Goal: Task Accomplishment & Management: Use online tool/utility

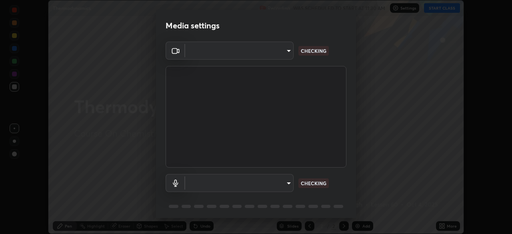
scroll to position [28, 0]
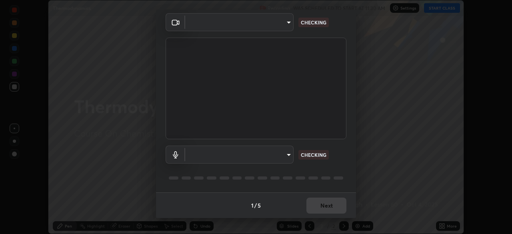
type input "ca2178d49a5cb12192a3fb46c4f9e24c845582a8c54499e9c28839f421edfd75"
click at [249, 156] on body "Erase all Thermodynamics Recording WAS SCHEDULED TO START AT 11:30 AM Settings …" at bounding box center [256, 117] width 512 height 234
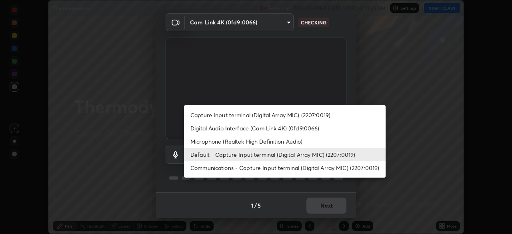
click at [228, 142] on li "Microphone (Realtek High Definition Audio)" at bounding box center [285, 141] width 202 height 13
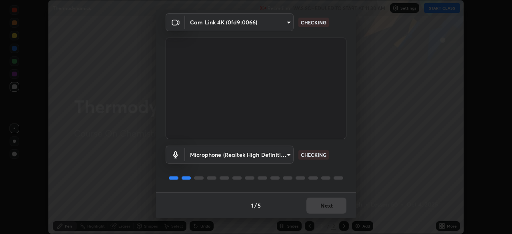
click at [241, 157] on body "Erase all Thermodynamics Recording WAS SCHEDULED TO START AT 11:30 AM Settings …" at bounding box center [256, 117] width 512 height 234
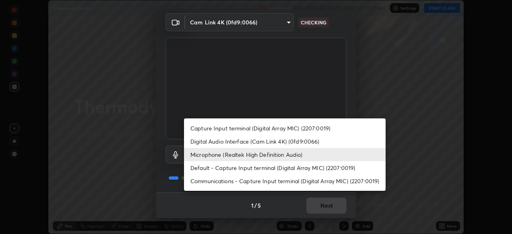
click at [228, 170] on li "Default - Capture Input terminal (Digital Array MIC) (2207:0019)" at bounding box center [285, 167] width 202 height 13
type input "default"
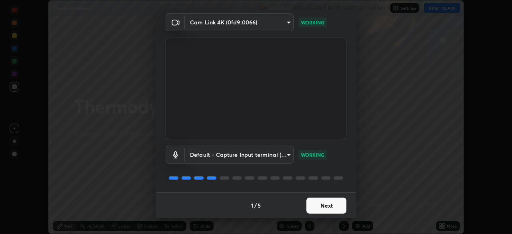
click at [319, 206] on button "Next" at bounding box center [326, 206] width 40 height 16
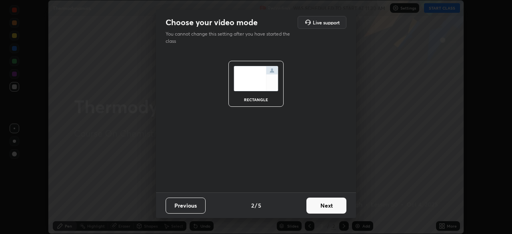
click at [320, 205] on button "Next" at bounding box center [326, 206] width 40 height 16
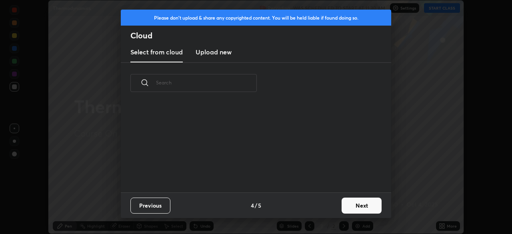
click at [333, 209] on div "Previous 4 / 5 Next" at bounding box center [256, 205] width 270 height 26
click at [337, 210] on div "Previous 4 / 5 Next" at bounding box center [256, 205] width 270 height 26
click at [341, 205] on button "Next" at bounding box center [361, 206] width 40 height 16
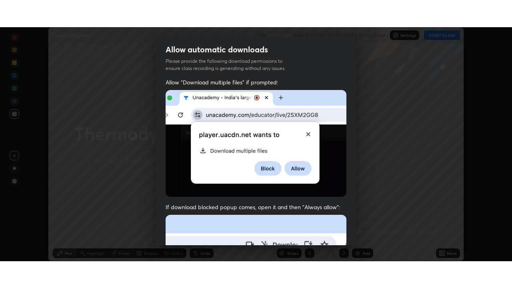
scroll to position [192, 0]
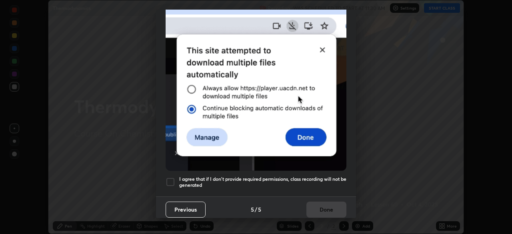
click at [171, 178] on div at bounding box center [171, 182] width 10 height 10
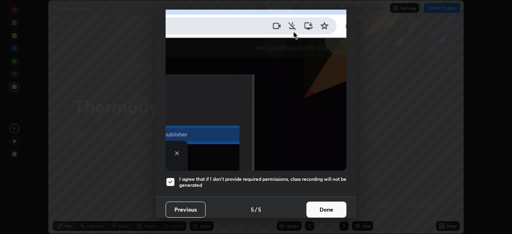
click at [323, 203] on button "Done" at bounding box center [326, 210] width 40 height 16
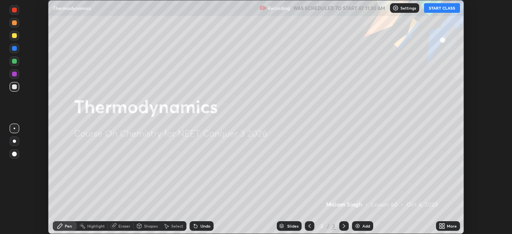
click at [445, 7] on button "START CLASS" at bounding box center [442, 8] width 36 height 10
click at [443, 227] on icon at bounding box center [443, 227] width 2 height 2
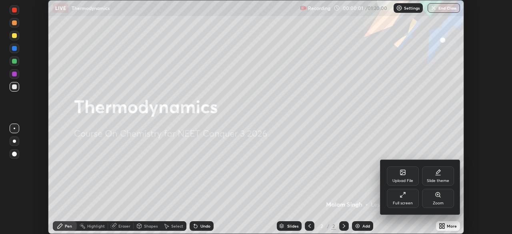
click at [413, 199] on div "Full screen" at bounding box center [403, 198] width 32 height 19
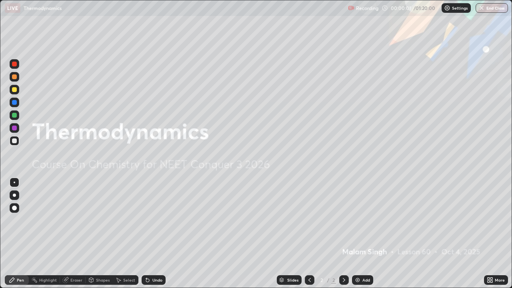
scroll to position [288, 512]
click at [359, 234] on img at bounding box center [357, 280] width 6 height 6
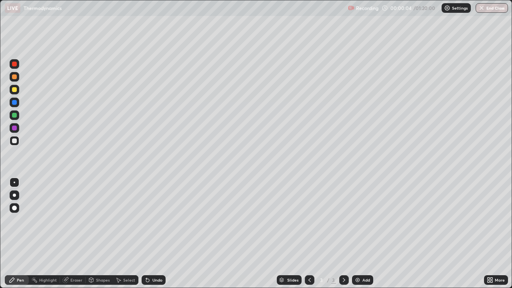
click at [14, 195] on div at bounding box center [14, 195] width 3 height 3
click at [16, 77] on div at bounding box center [14, 76] width 5 height 5
click at [16, 141] on div at bounding box center [14, 140] width 5 height 5
click at [13, 89] on div at bounding box center [14, 89] width 5 height 5
click at [13, 142] on div at bounding box center [14, 140] width 5 height 5
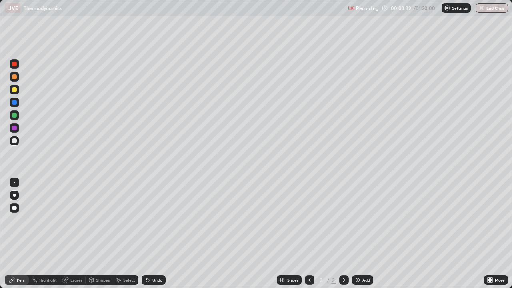
click at [150, 234] on div "Undo" at bounding box center [154, 280] width 24 height 10
click at [152, 234] on div "Undo" at bounding box center [157, 280] width 10 height 4
click at [154, 234] on div "Undo" at bounding box center [157, 280] width 10 height 4
click at [14, 77] on div at bounding box center [14, 76] width 5 height 5
click at [13, 91] on div at bounding box center [14, 89] width 5 height 5
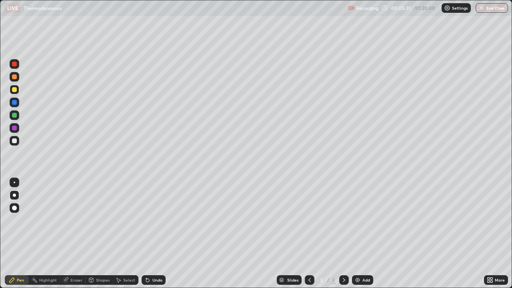
click at [14, 141] on div at bounding box center [14, 140] width 5 height 5
click at [14, 116] on div at bounding box center [14, 115] width 5 height 5
click at [11, 78] on div at bounding box center [15, 77] width 10 height 10
click at [150, 234] on icon at bounding box center [147, 280] width 6 height 6
click at [14, 90] on div at bounding box center [14, 89] width 5 height 5
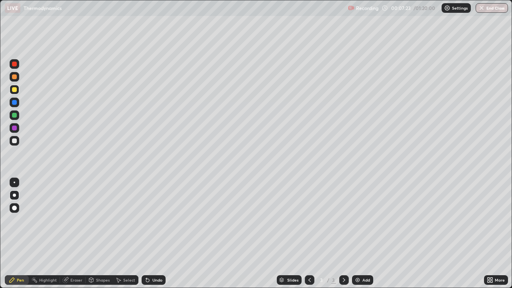
click at [14, 141] on div at bounding box center [14, 140] width 5 height 5
click at [354, 234] on img at bounding box center [357, 280] width 6 height 6
click at [13, 114] on div at bounding box center [14, 115] width 5 height 5
click at [18, 141] on div at bounding box center [15, 141] width 10 height 10
click at [14, 80] on div at bounding box center [15, 77] width 10 height 10
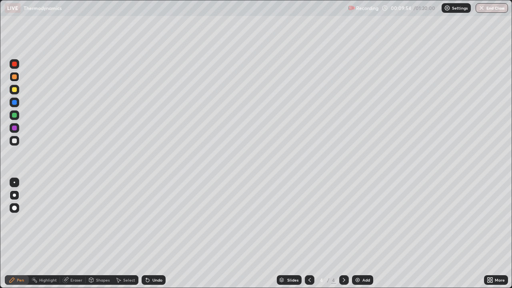
click at [14, 142] on div at bounding box center [14, 140] width 5 height 5
click at [15, 92] on div at bounding box center [15, 90] width 10 height 10
click at [18, 139] on div at bounding box center [15, 141] width 10 height 10
click at [14, 90] on div at bounding box center [14, 89] width 5 height 5
click at [14, 140] on div at bounding box center [14, 140] width 5 height 5
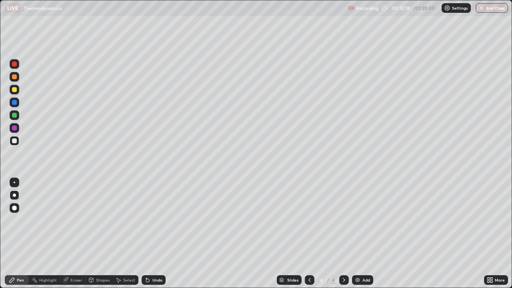
click at [15, 78] on div at bounding box center [14, 76] width 5 height 5
click at [17, 140] on div at bounding box center [15, 141] width 10 height 10
click at [14, 93] on div at bounding box center [15, 90] width 10 height 10
click at [17, 118] on div at bounding box center [15, 115] width 10 height 10
click at [356, 234] on div "Add" at bounding box center [362, 280] width 21 height 10
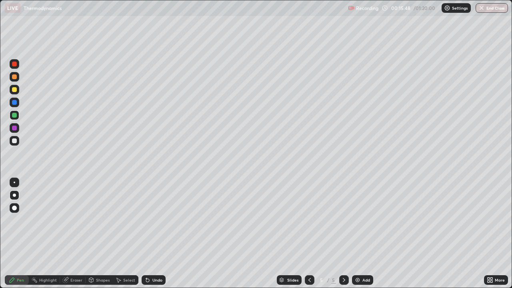
click at [12, 78] on div at bounding box center [15, 77] width 10 height 10
click at [13, 142] on div at bounding box center [14, 140] width 5 height 5
click at [17, 94] on div at bounding box center [15, 90] width 10 height 10
click at [13, 141] on div at bounding box center [14, 140] width 5 height 5
click at [14, 118] on div at bounding box center [15, 115] width 10 height 10
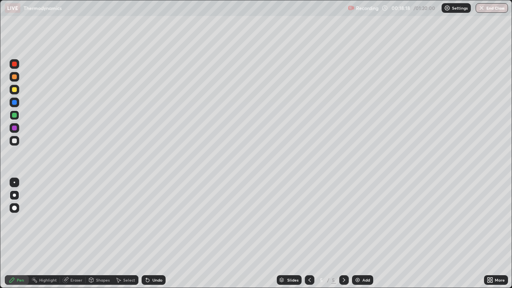
click at [14, 144] on div at bounding box center [15, 141] width 10 height 10
click at [14, 90] on div at bounding box center [14, 89] width 5 height 5
click at [309, 234] on div at bounding box center [310, 280] width 10 height 16
click at [343, 234] on icon at bounding box center [344, 280] width 2 height 4
click at [343, 234] on icon at bounding box center [344, 280] width 6 height 6
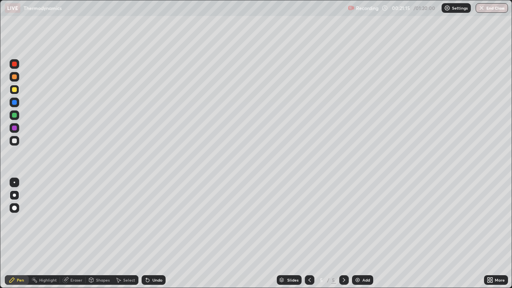
click at [307, 234] on div at bounding box center [310, 280] width 10 height 10
click at [343, 234] on icon at bounding box center [344, 280] width 6 height 6
click at [307, 234] on div at bounding box center [310, 280] width 10 height 10
click at [343, 234] on icon at bounding box center [344, 280] width 6 height 6
click at [357, 234] on img at bounding box center [357, 280] width 6 height 6
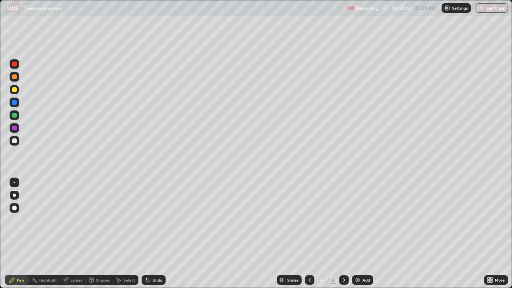
click at [14, 141] on div at bounding box center [14, 140] width 5 height 5
click at [343, 234] on icon at bounding box center [344, 280] width 6 height 6
click at [309, 234] on icon at bounding box center [309, 280] width 6 height 6
click at [342, 234] on icon at bounding box center [344, 280] width 6 height 6
click at [14, 79] on div at bounding box center [14, 76] width 5 height 5
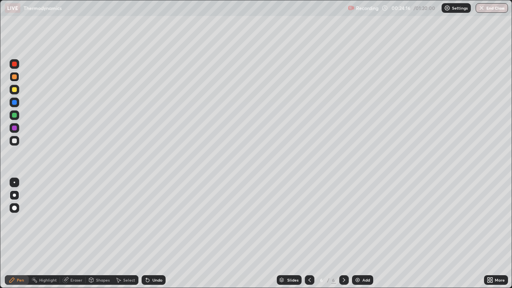
click at [357, 234] on img at bounding box center [357, 280] width 6 height 6
click at [96, 234] on div "Shapes" at bounding box center [103, 280] width 14 height 4
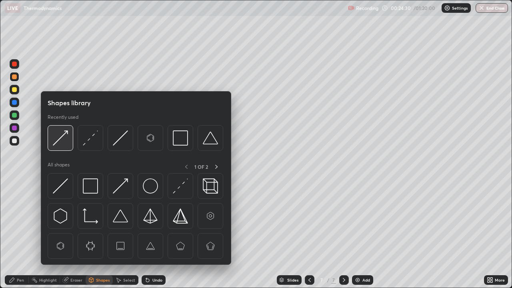
click at [67, 135] on img at bounding box center [60, 137] width 15 height 15
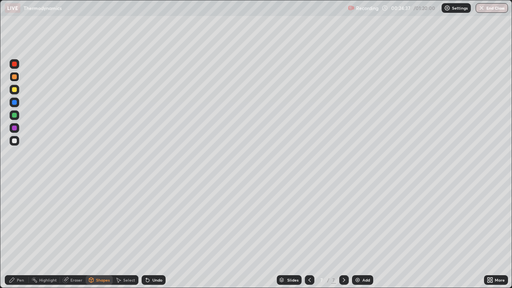
click at [17, 234] on div "Pen" at bounding box center [20, 280] width 7 height 4
click at [96, 234] on div "Shapes" at bounding box center [103, 280] width 14 height 4
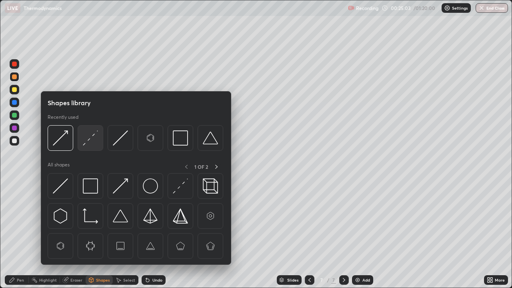
click at [91, 138] on img at bounding box center [90, 137] width 15 height 15
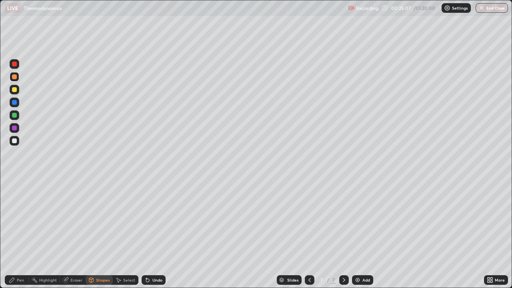
click at [19, 234] on div "Pen" at bounding box center [20, 280] width 7 height 4
click at [16, 142] on div at bounding box center [14, 140] width 5 height 5
click at [14, 90] on div at bounding box center [14, 89] width 5 height 5
click at [73, 234] on div "Eraser" at bounding box center [76, 280] width 12 height 4
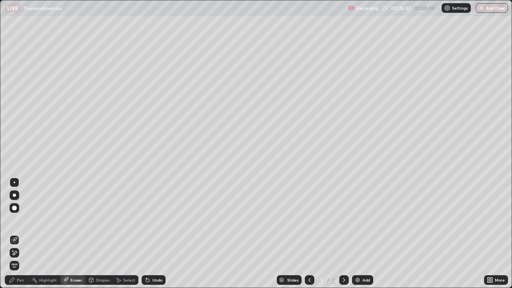
click at [20, 234] on div "Pen" at bounding box center [20, 280] width 7 height 4
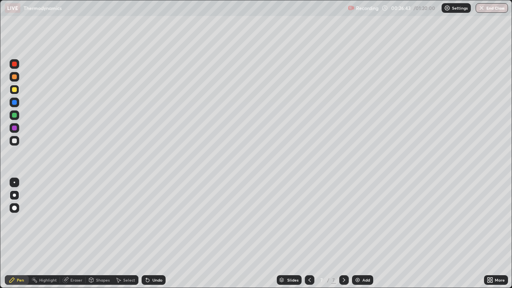
click at [14, 141] on div at bounding box center [14, 140] width 5 height 5
click at [12, 90] on div at bounding box center [14, 89] width 5 height 5
click at [14, 101] on div at bounding box center [14, 102] width 5 height 5
click at [15, 115] on div at bounding box center [14, 115] width 5 height 5
click at [15, 130] on div at bounding box center [14, 128] width 5 height 5
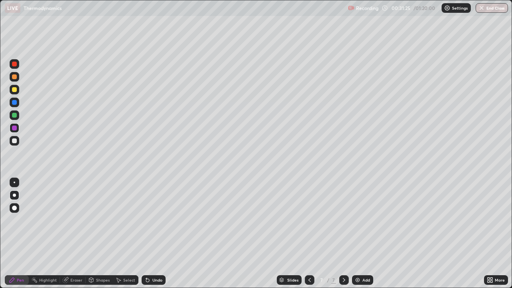
click at [359, 234] on div "Add" at bounding box center [362, 280] width 21 height 10
click at [14, 78] on div at bounding box center [14, 76] width 5 height 5
click at [96, 234] on div "Shapes" at bounding box center [103, 280] width 14 height 4
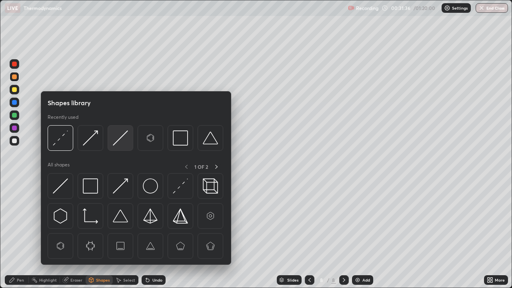
click at [118, 142] on img at bounding box center [120, 137] width 15 height 15
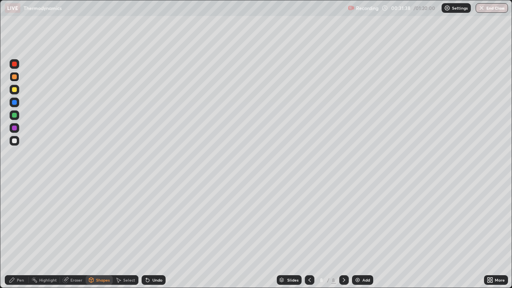
click at [91, 234] on icon at bounding box center [91, 279] width 4 height 1
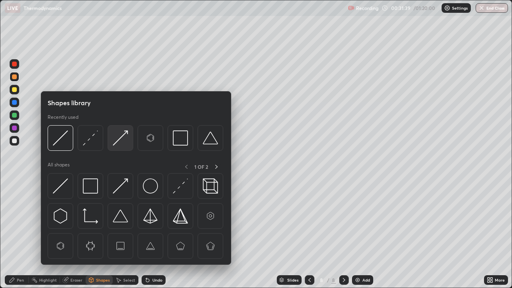
click at [123, 137] on img at bounding box center [120, 137] width 15 height 15
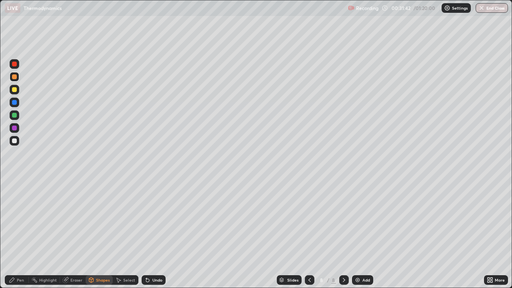
click at [20, 234] on div "Pen" at bounding box center [17, 280] width 24 height 10
click at [14, 141] on div at bounding box center [14, 140] width 5 height 5
click at [101, 234] on div "Shapes" at bounding box center [103, 280] width 14 height 4
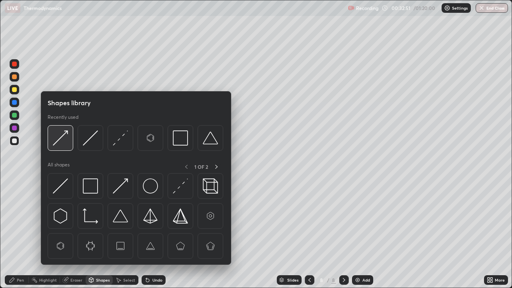
click at [67, 132] on img at bounding box center [60, 137] width 15 height 15
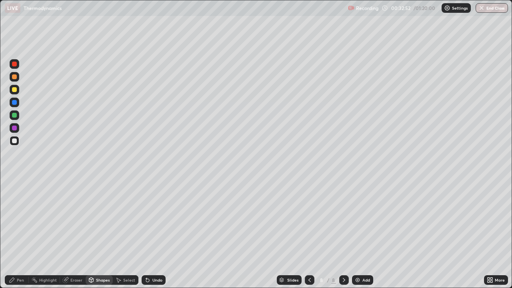
click at [18, 76] on div at bounding box center [15, 77] width 10 height 10
click at [21, 234] on div "Pen" at bounding box center [20, 280] width 7 height 4
click at [14, 144] on div at bounding box center [15, 141] width 10 height 10
click at [157, 234] on div "Undo" at bounding box center [157, 280] width 10 height 4
click at [354, 234] on img at bounding box center [357, 280] width 6 height 6
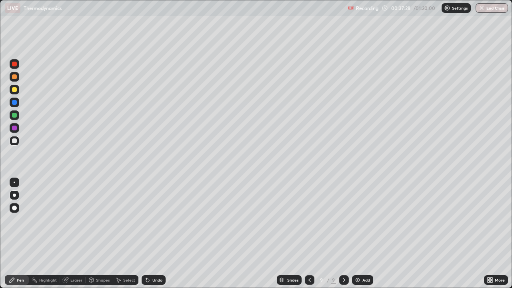
click at [14, 78] on div at bounding box center [14, 76] width 5 height 5
click at [12, 142] on div at bounding box center [14, 140] width 5 height 5
click at [16, 89] on div at bounding box center [14, 89] width 5 height 5
click at [309, 234] on icon at bounding box center [309, 280] width 6 height 6
click at [343, 234] on icon at bounding box center [344, 280] width 2 height 4
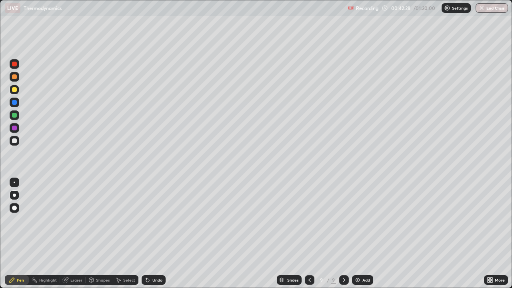
click at [14, 142] on div at bounding box center [14, 140] width 5 height 5
click at [102, 234] on div "Shapes" at bounding box center [103, 280] width 14 height 4
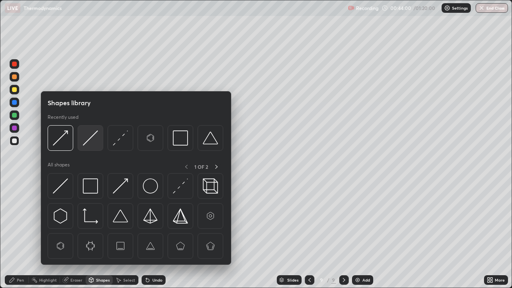
click at [86, 139] on img at bounding box center [90, 137] width 15 height 15
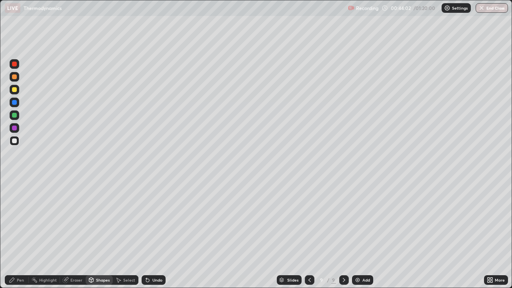
click at [16, 234] on div "Pen" at bounding box center [17, 280] width 24 height 10
click at [355, 234] on img at bounding box center [357, 280] width 6 height 6
click at [14, 76] on div at bounding box center [14, 76] width 5 height 5
click at [14, 90] on div at bounding box center [14, 89] width 5 height 5
click at [14, 141] on div at bounding box center [14, 140] width 5 height 5
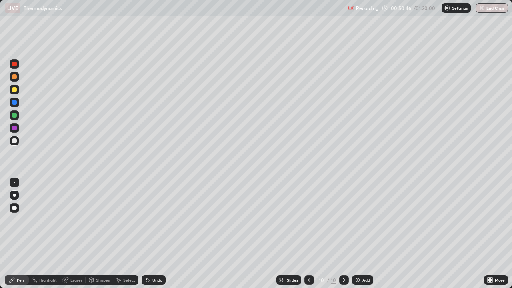
click at [15, 77] on div at bounding box center [14, 76] width 5 height 5
click at [14, 142] on div at bounding box center [14, 140] width 5 height 5
click at [148, 234] on icon at bounding box center [147, 280] width 6 height 6
click at [15, 90] on div at bounding box center [14, 89] width 5 height 5
click at [151, 234] on div "Undo" at bounding box center [154, 280] width 24 height 10
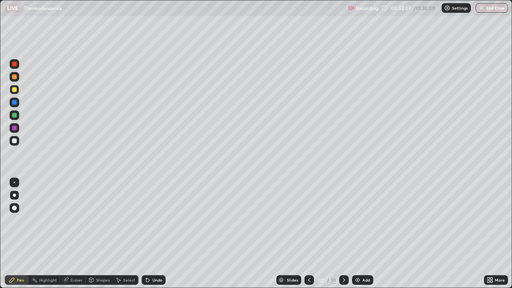
click at [151, 234] on div "Undo" at bounding box center [154, 280] width 24 height 10
click at [15, 140] on div at bounding box center [14, 140] width 5 height 5
click at [14, 92] on div at bounding box center [15, 90] width 10 height 10
click at [15, 141] on div at bounding box center [14, 140] width 5 height 5
click at [14, 116] on div at bounding box center [14, 115] width 5 height 5
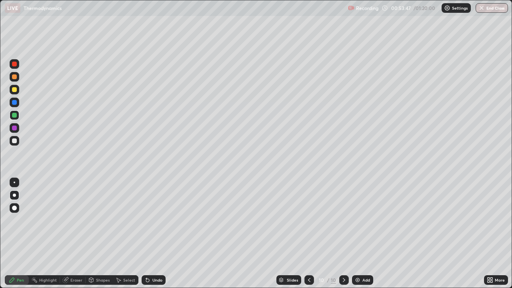
click at [16, 142] on div at bounding box center [14, 140] width 5 height 5
click at [14, 77] on div at bounding box center [14, 76] width 5 height 5
click at [14, 90] on div at bounding box center [14, 89] width 5 height 5
click at [153, 234] on div "Undo" at bounding box center [157, 280] width 10 height 4
click at [151, 234] on div "Undo" at bounding box center [154, 280] width 24 height 10
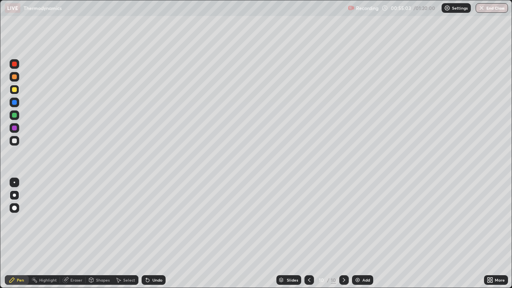
click at [150, 234] on div "Undo" at bounding box center [154, 280] width 24 height 10
click at [14, 141] on div at bounding box center [14, 140] width 5 height 5
click at [15, 90] on div at bounding box center [14, 89] width 5 height 5
click at [13, 115] on div at bounding box center [14, 115] width 5 height 5
click at [14, 143] on div at bounding box center [14, 140] width 5 height 5
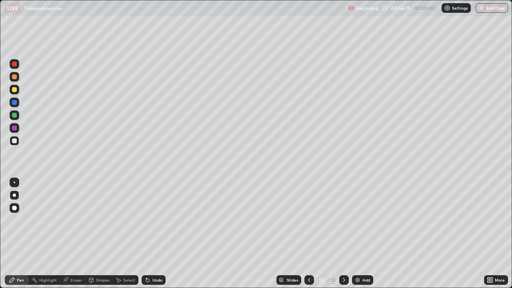
click at [13, 78] on div at bounding box center [14, 76] width 5 height 5
click at [14, 119] on div at bounding box center [15, 115] width 10 height 10
click at [14, 141] on div at bounding box center [14, 140] width 5 height 5
click at [151, 234] on div "Undo" at bounding box center [154, 280] width 24 height 10
click at [357, 234] on img at bounding box center [357, 280] width 6 height 6
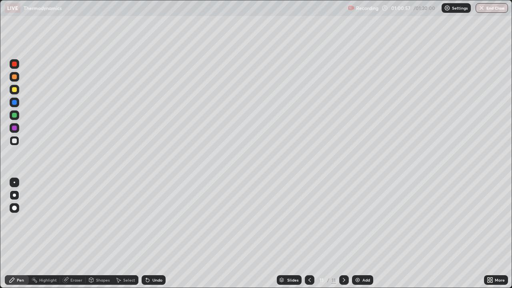
click at [14, 77] on div at bounding box center [14, 76] width 5 height 5
click at [16, 140] on div at bounding box center [14, 140] width 5 height 5
click at [14, 90] on div at bounding box center [14, 89] width 5 height 5
click at [96, 234] on div "Shapes" at bounding box center [103, 280] width 14 height 4
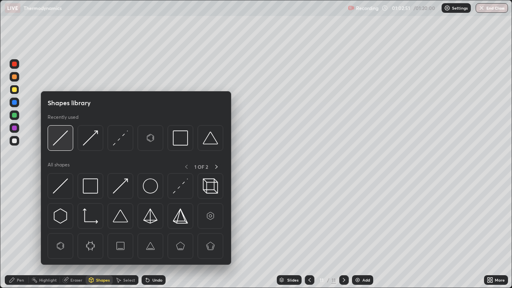
click at [58, 138] on img at bounding box center [60, 137] width 15 height 15
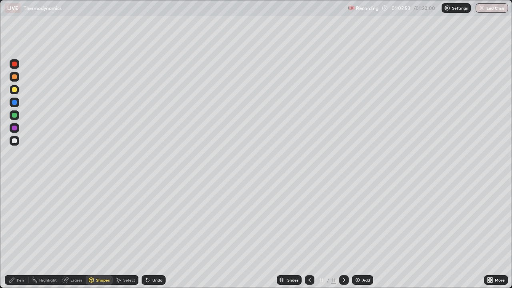
click at [24, 234] on div "Pen" at bounding box center [17, 280] width 24 height 10
click at [16, 140] on div at bounding box center [14, 140] width 5 height 5
click at [154, 234] on div "Undo" at bounding box center [157, 280] width 10 height 4
click at [15, 94] on div at bounding box center [15, 90] width 10 height 10
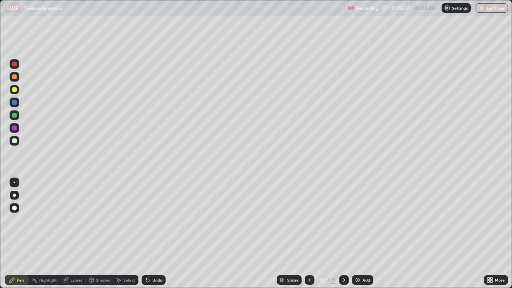
click at [358, 234] on img at bounding box center [357, 280] width 6 height 6
click at [14, 76] on div at bounding box center [14, 76] width 5 height 5
click at [13, 89] on div at bounding box center [14, 89] width 5 height 5
click at [100, 234] on div "Shapes" at bounding box center [103, 280] width 14 height 4
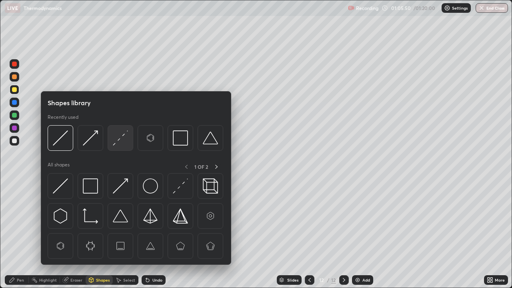
click at [118, 141] on img at bounding box center [120, 137] width 15 height 15
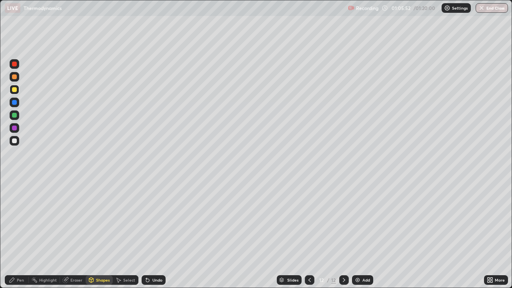
click at [22, 234] on div "Pen" at bounding box center [20, 280] width 7 height 4
click at [14, 141] on div at bounding box center [14, 140] width 5 height 5
click at [12, 94] on div at bounding box center [15, 90] width 10 height 10
click at [17, 141] on div at bounding box center [15, 141] width 10 height 10
click at [14, 116] on div at bounding box center [14, 115] width 5 height 5
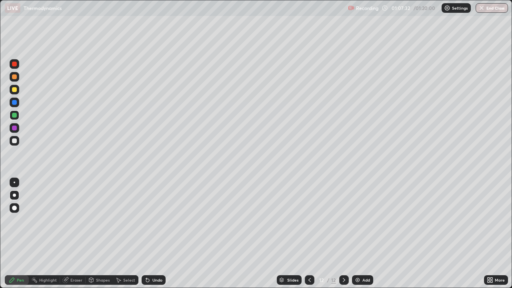
click at [15, 142] on div at bounding box center [14, 140] width 5 height 5
click at [150, 234] on div "Undo" at bounding box center [154, 280] width 24 height 10
click at [15, 93] on div at bounding box center [15, 90] width 10 height 10
click at [14, 81] on div at bounding box center [15, 77] width 10 height 10
click at [152, 234] on div "Undo" at bounding box center [157, 280] width 10 height 4
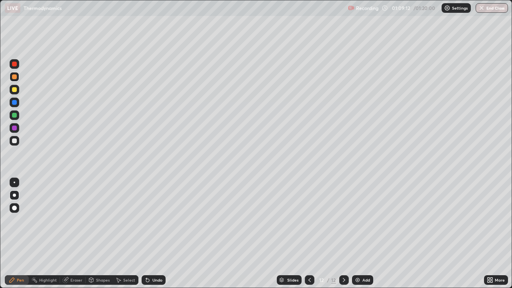
click at [16, 138] on div at bounding box center [14, 140] width 5 height 5
click at [16, 90] on div at bounding box center [14, 89] width 5 height 5
click at [490, 12] on button "End Class" at bounding box center [491, 8] width 32 height 10
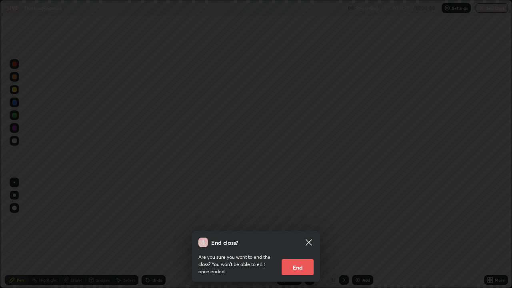
click at [307, 234] on button "End" at bounding box center [297, 267] width 32 height 16
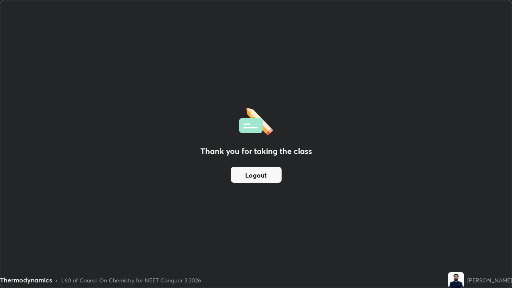
click at [261, 173] on button "Logout" at bounding box center [256, 175] width 51 height 16
